Goal: Task Accomplishment & Management: Manage account settings

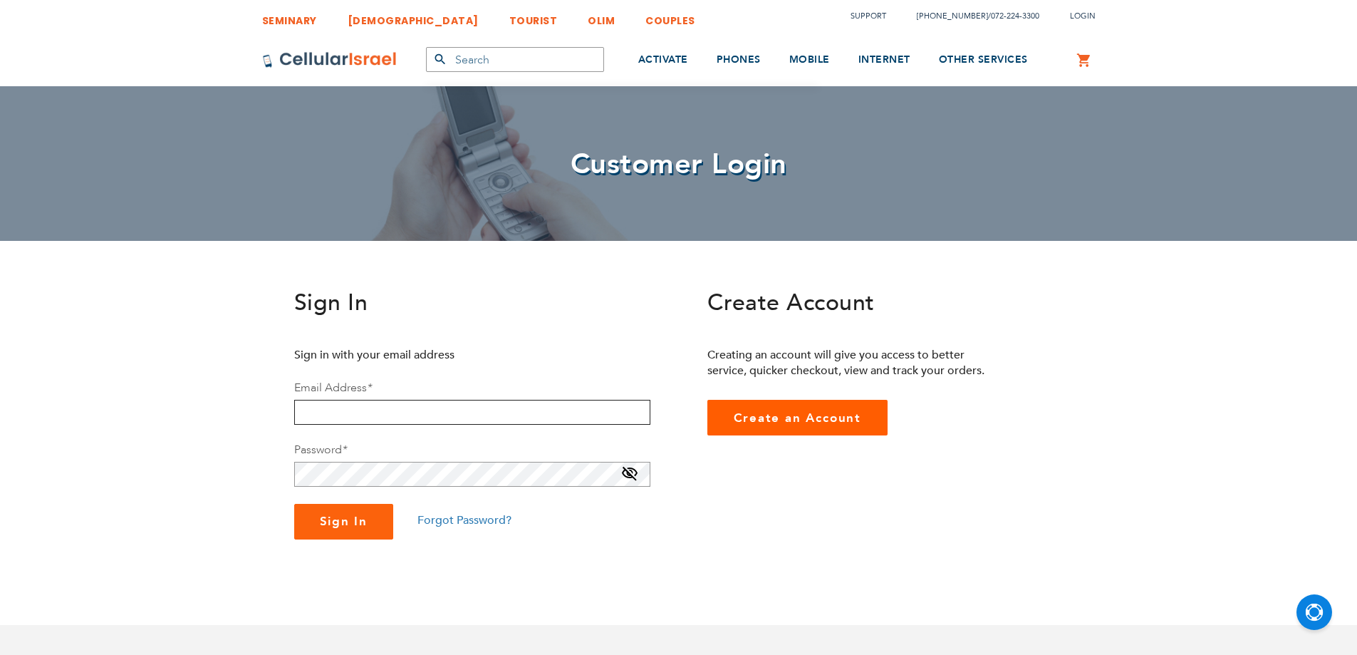
click at [340, 410] on input "email" at bounding box center [472, 412] width 356 height 25
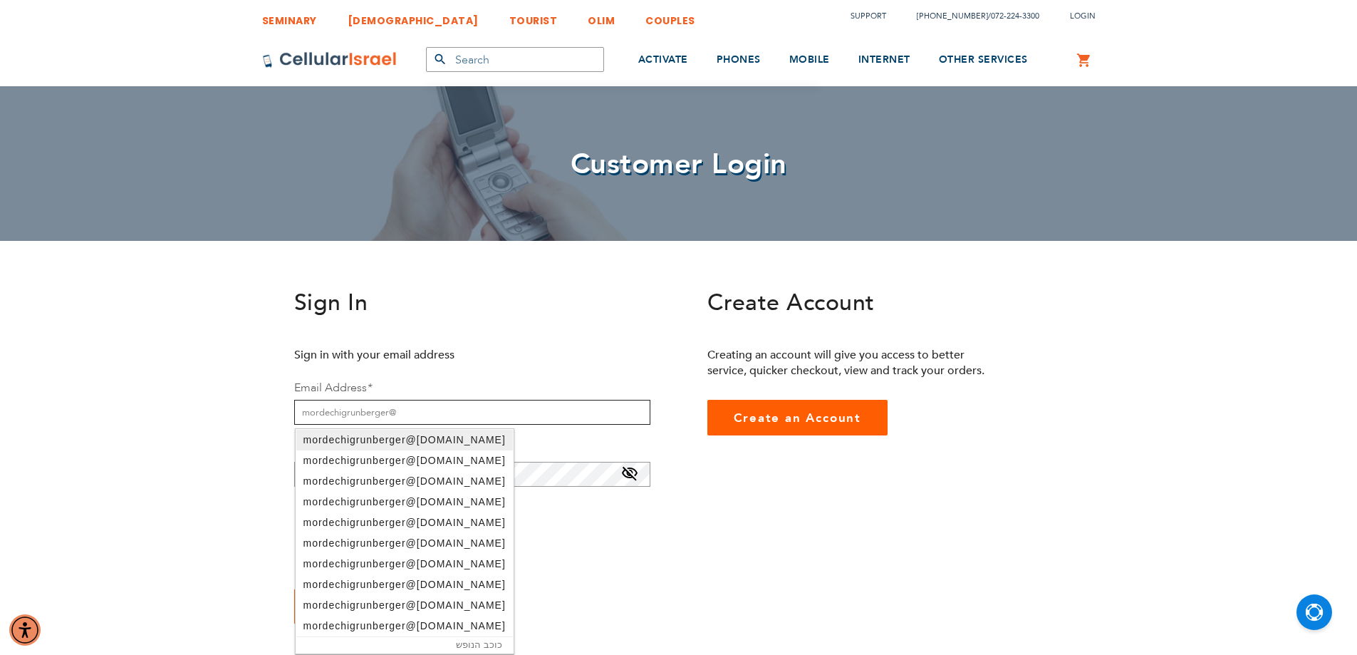
type input "mordechigrunberger@gmail.com"
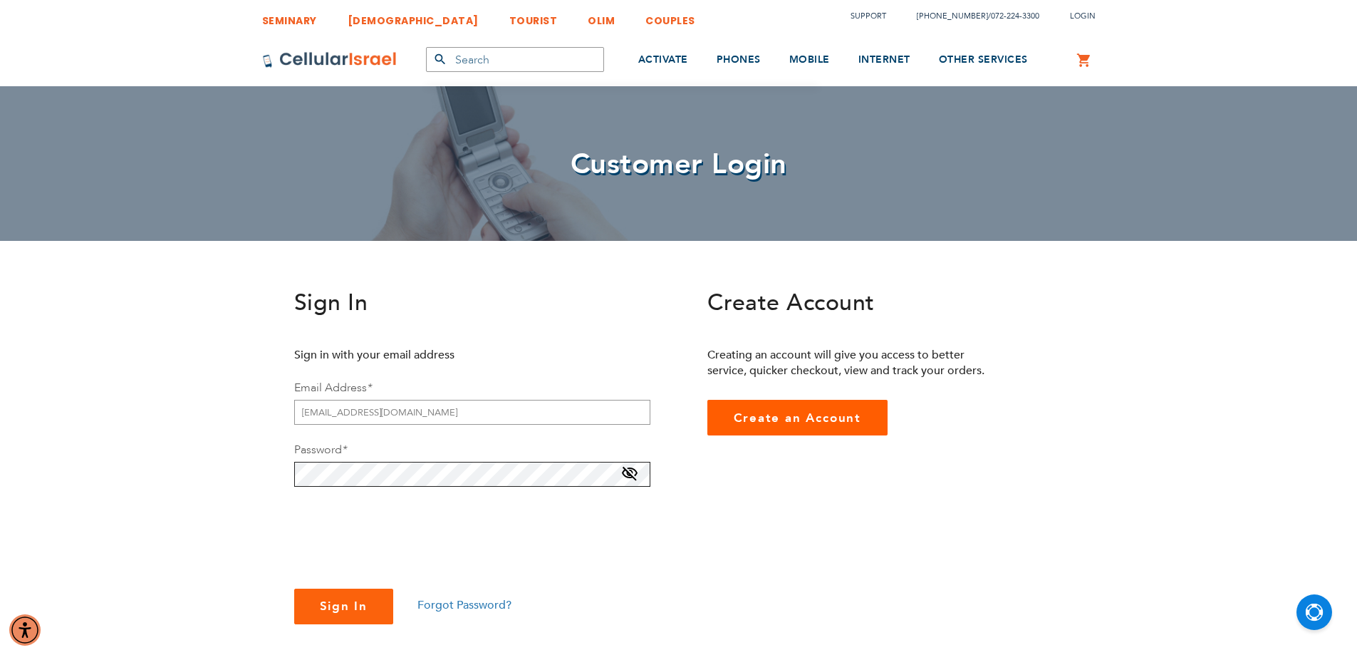
click at [294, 588] on button "Sign In" at bounding box center [344, 606] width 100 height 36
checkbox input "true"
click at [339, 633] on button "Sign In" at bounding box center [344, 623] width 100 height 36
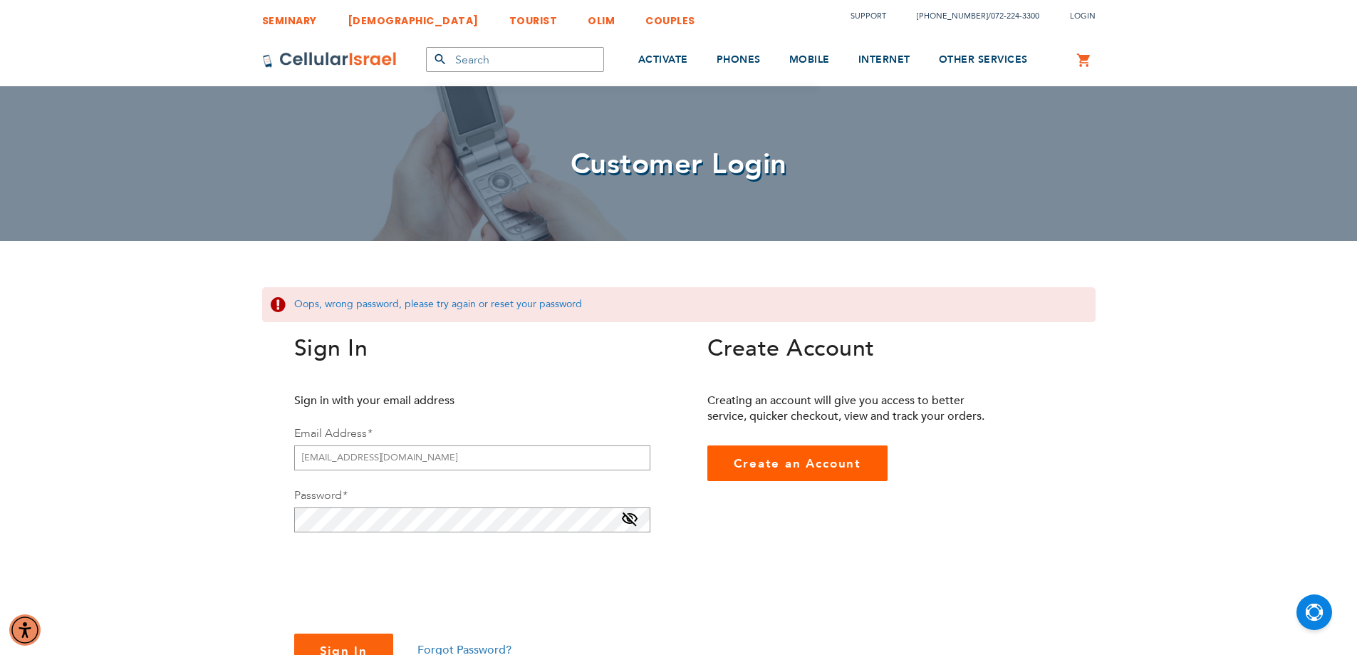
click at [459, 645] on span "Forgot Password?" at bounding box center [464, 650] width 94 height 16
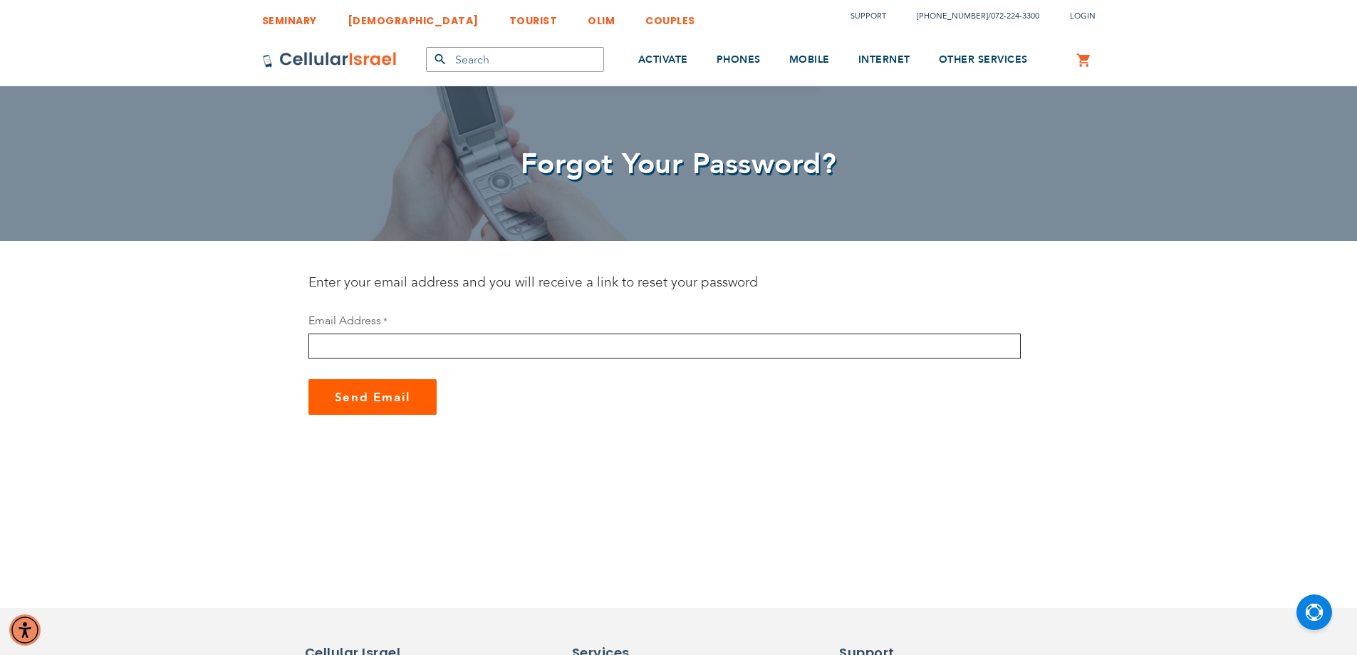
click at [453, 340] on input "email" at bounding box center [664, 345] width 712 height 25
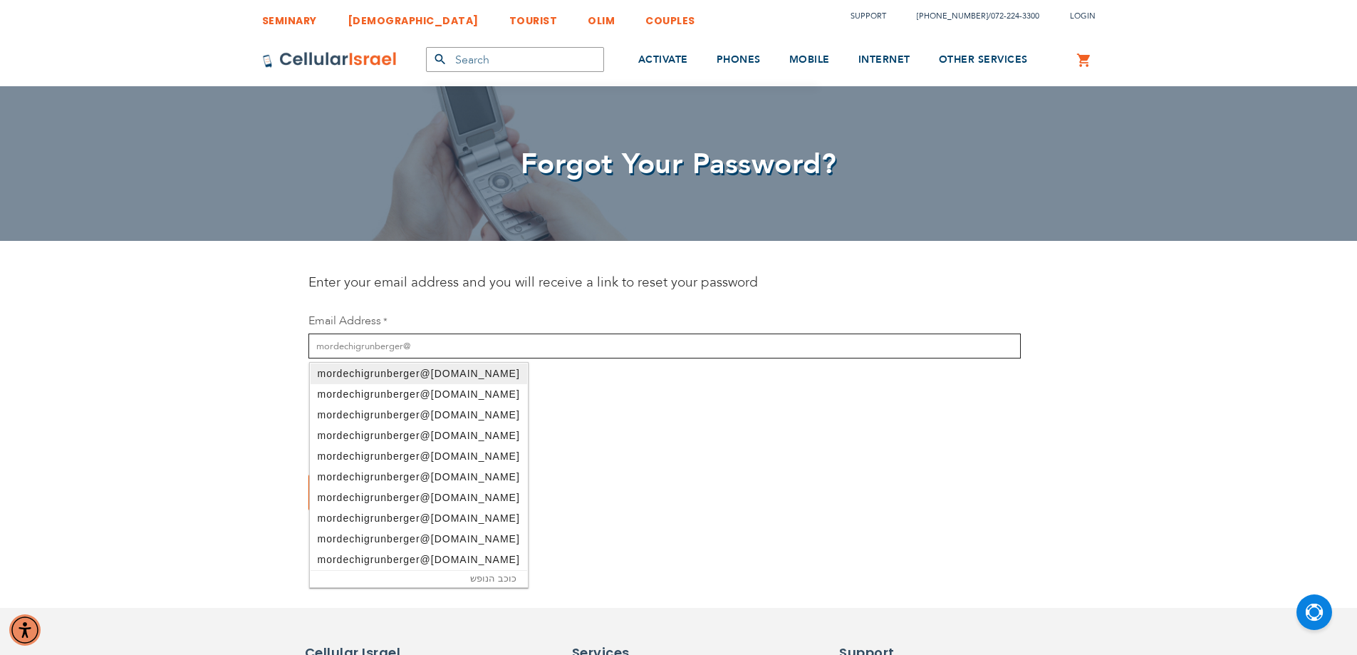
type input "mordechigrunberger@gmail.com"
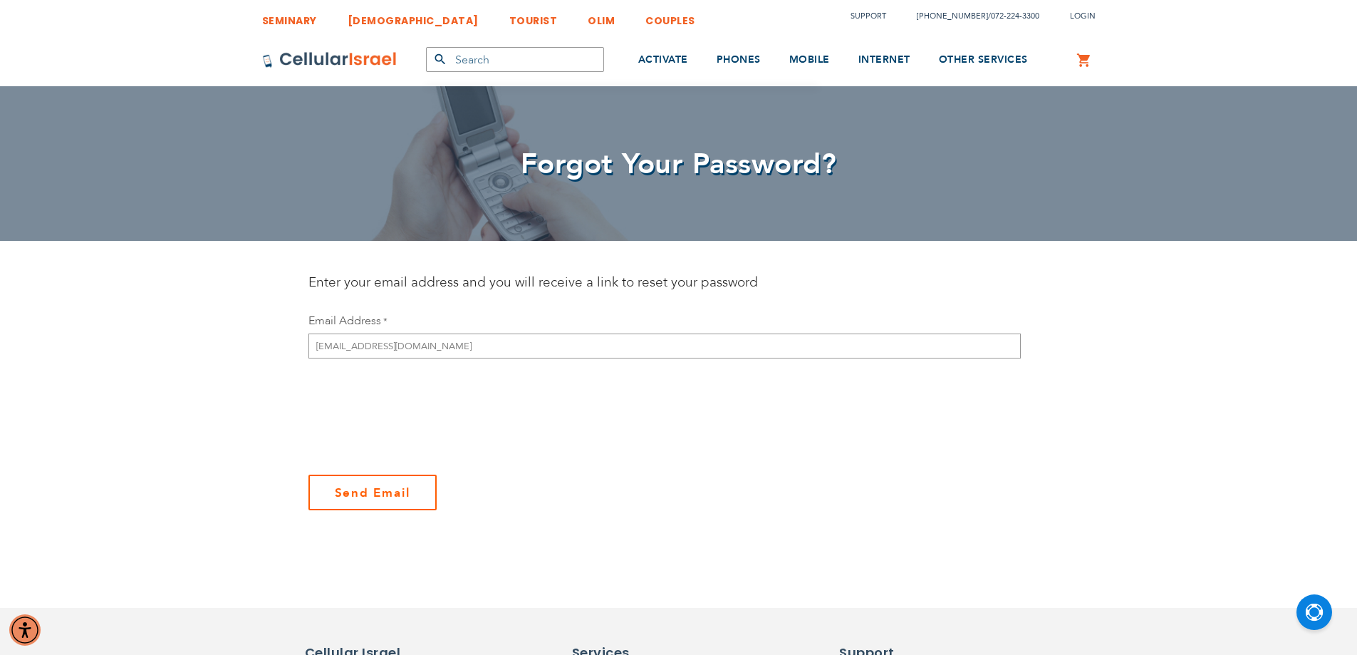
checkbox input "true"
click at [353, 490] on span "Send Email" at bounding box center [373, 492] width 76 height 16
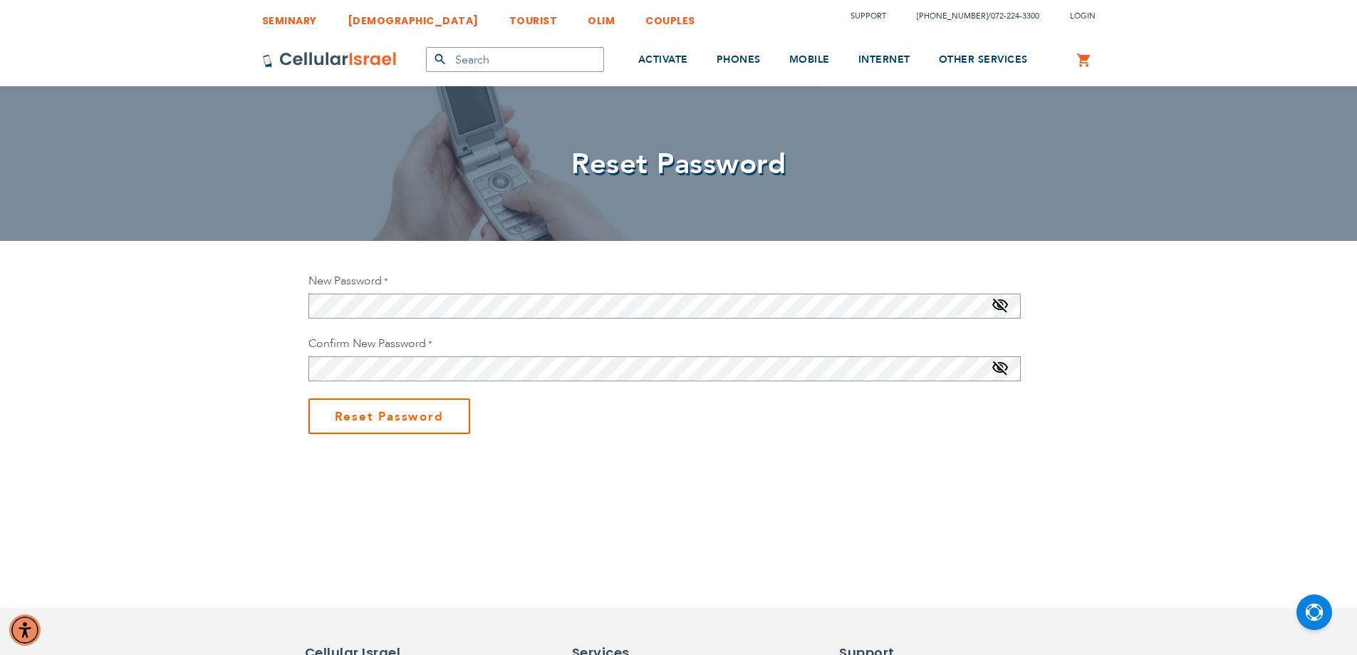
click at [384, 410] on span "Reset Password" at bounding box center [389, 416] width 109 height 16
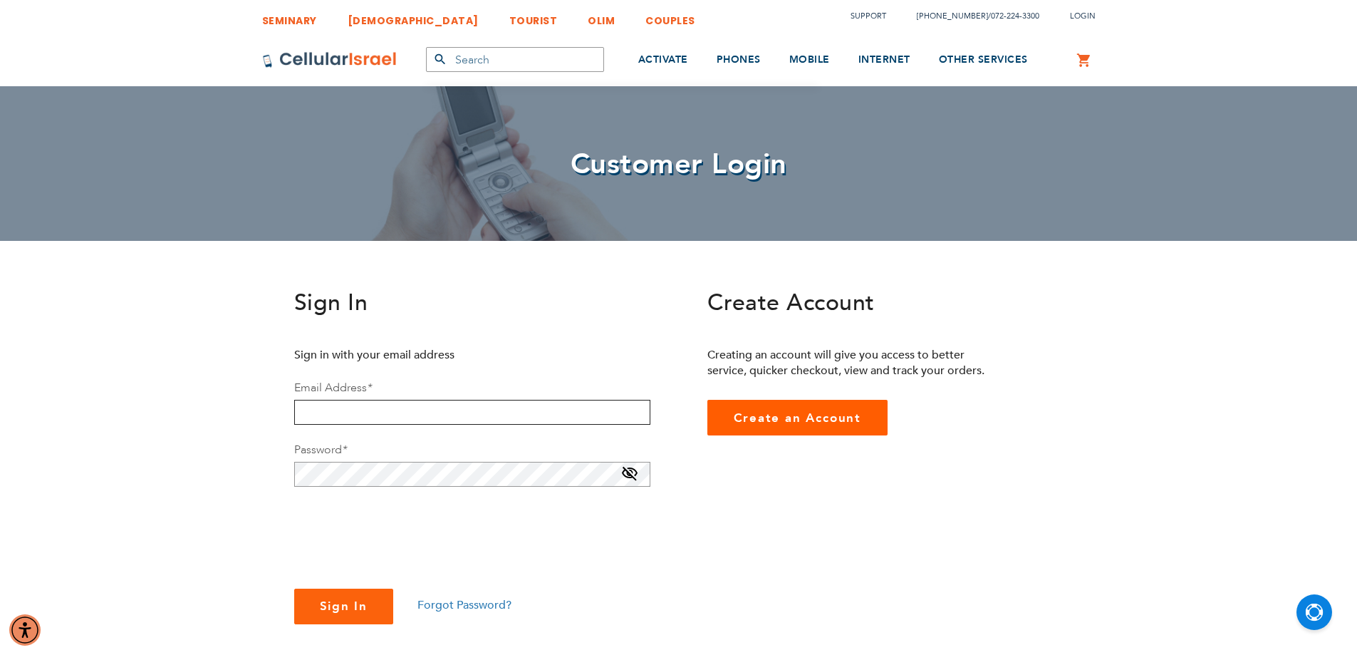
click at [327, 417] on input "email" at bounding box center [472, 412] width 356 height 25
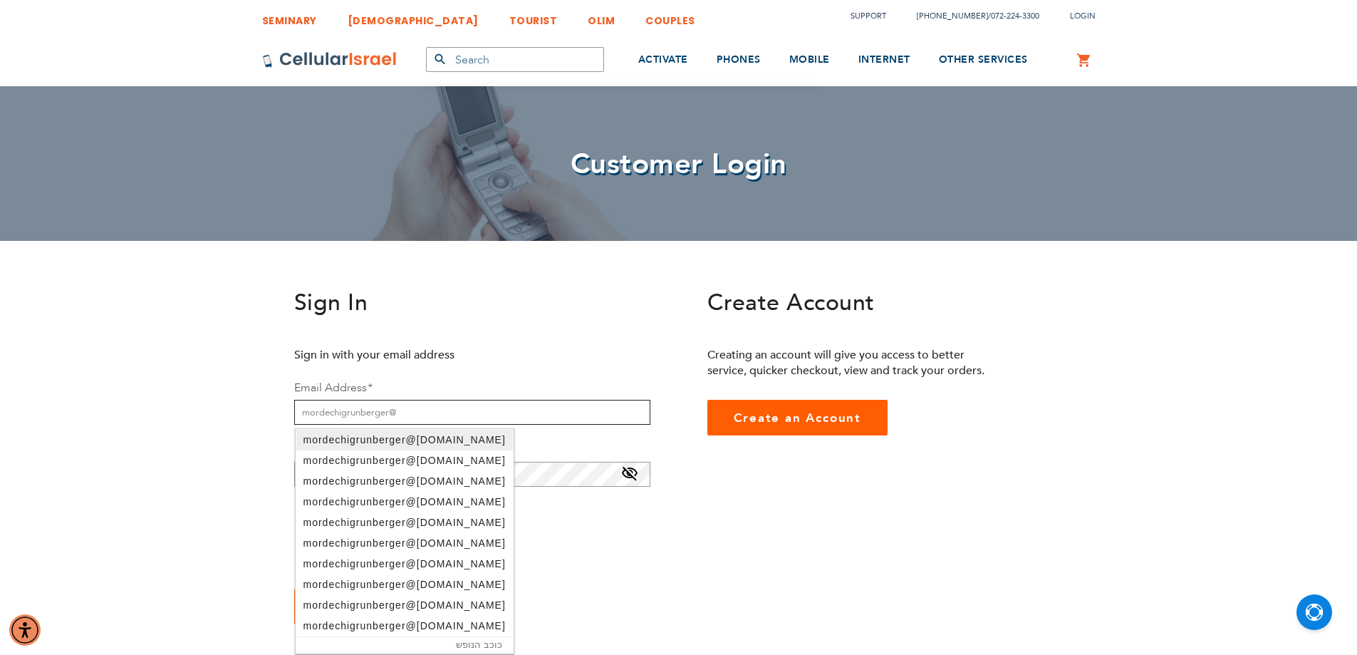
type input "mordechigrunberger@gmail.com"
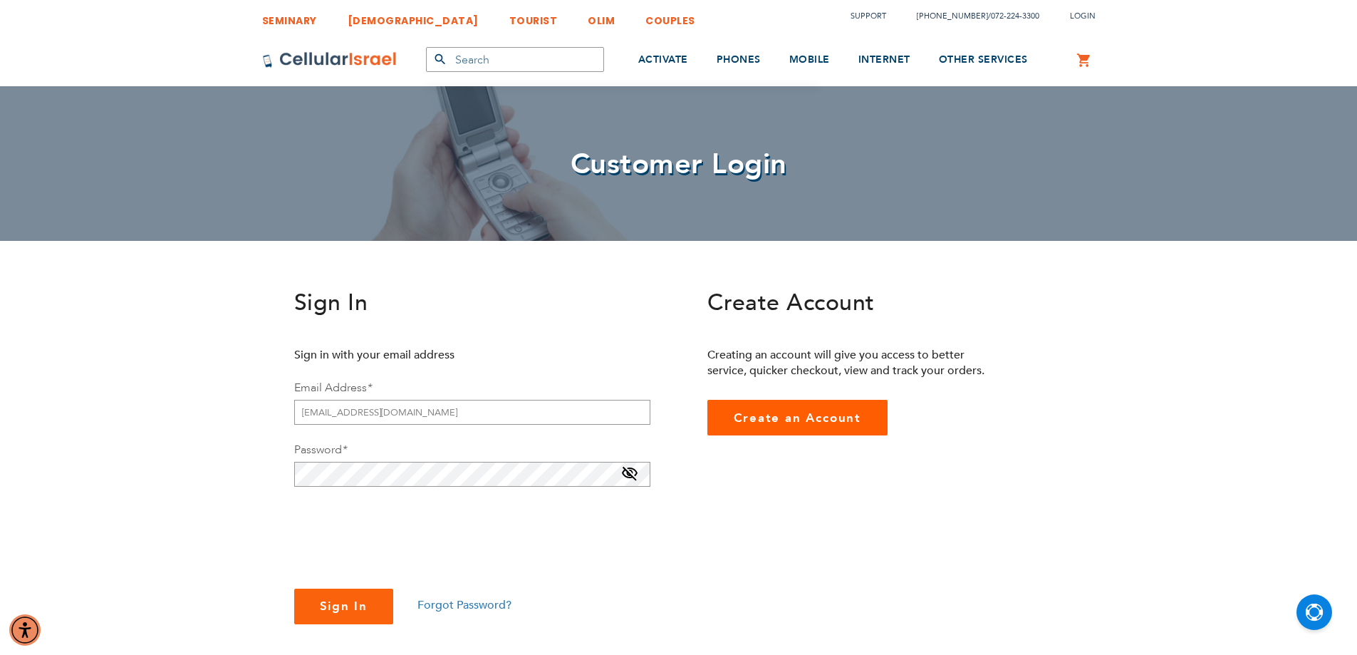
checkbox input "true"
click at [323, 595] on button "Sign In" at bounding box center [344, 606] width 100 height 36
